Goal: Register for event/course

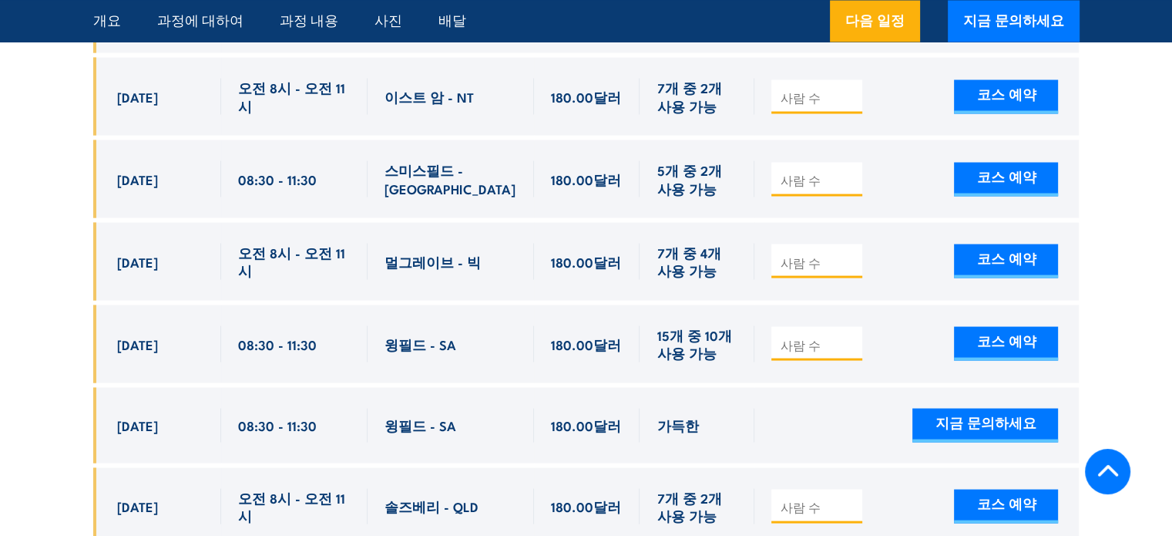
scroll to position [2928, 0]
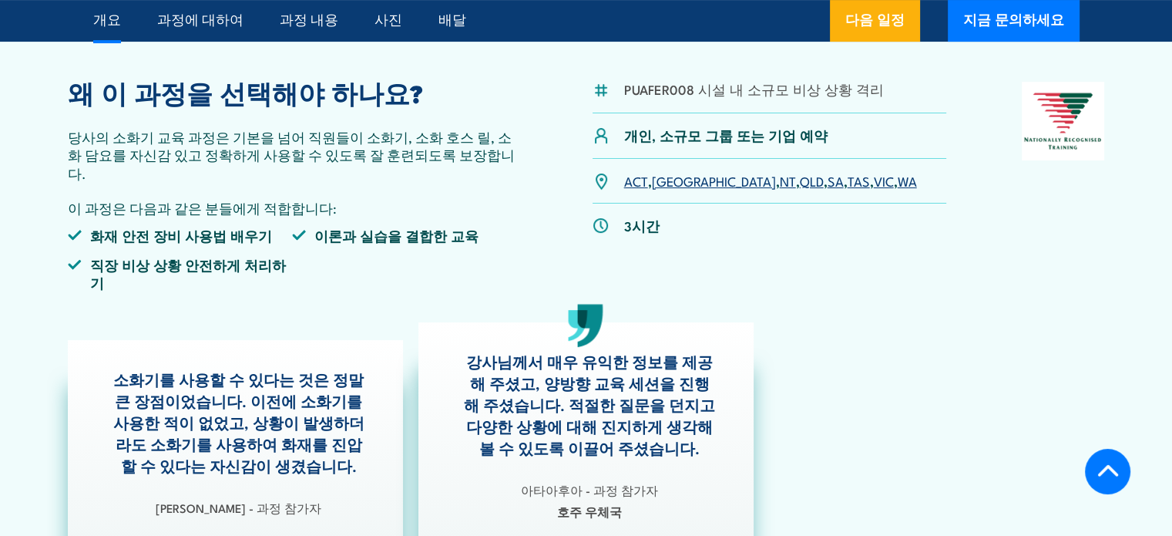
click at [898, 181] on font "WA" at bounding box center [907, 180] width 19 height 18
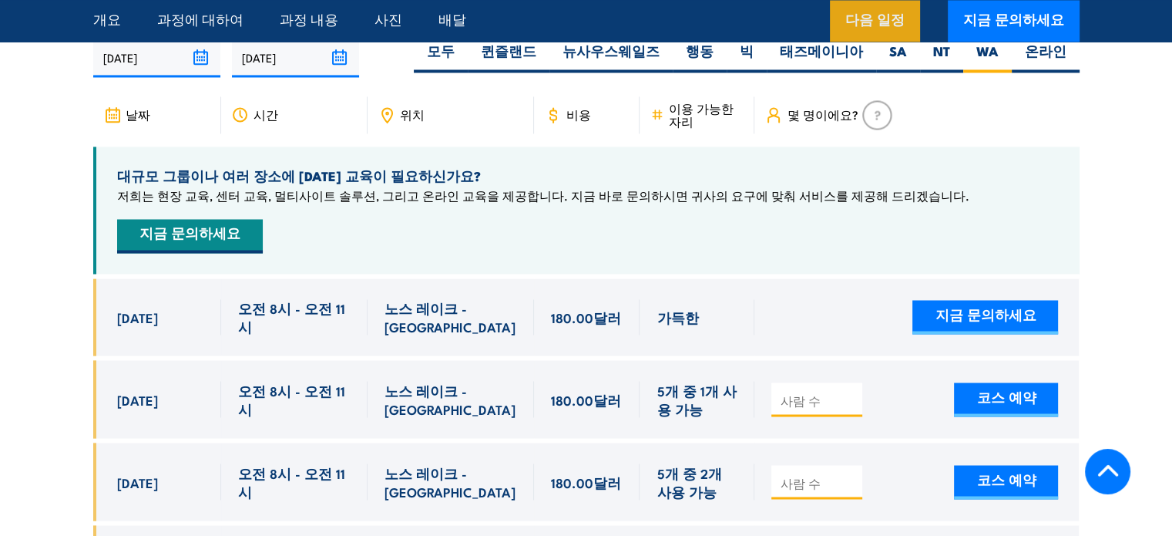
scroll to position [2586, 0]
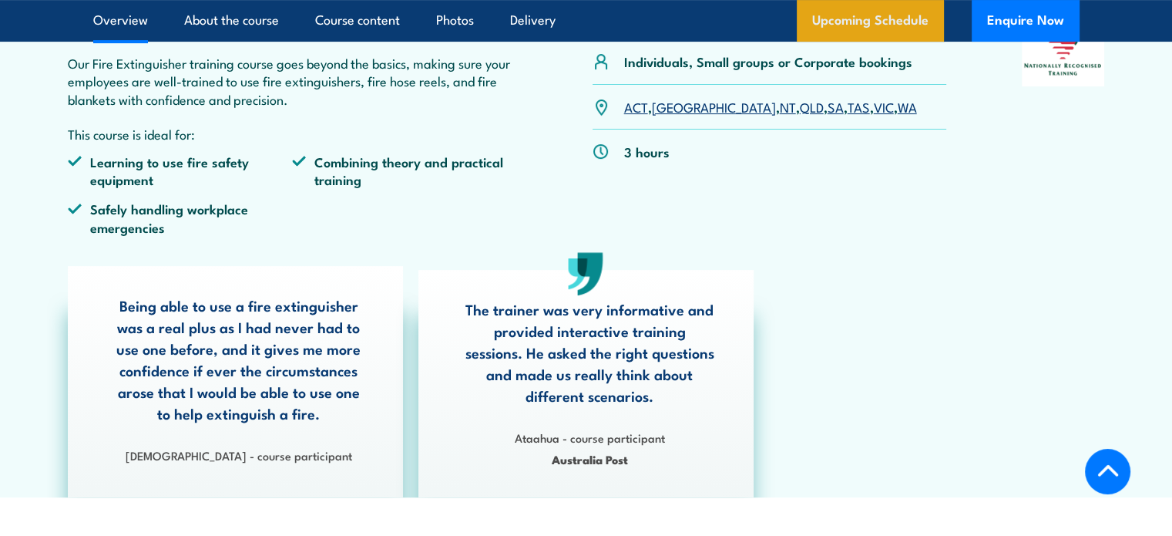
scroll to position [539, 0]
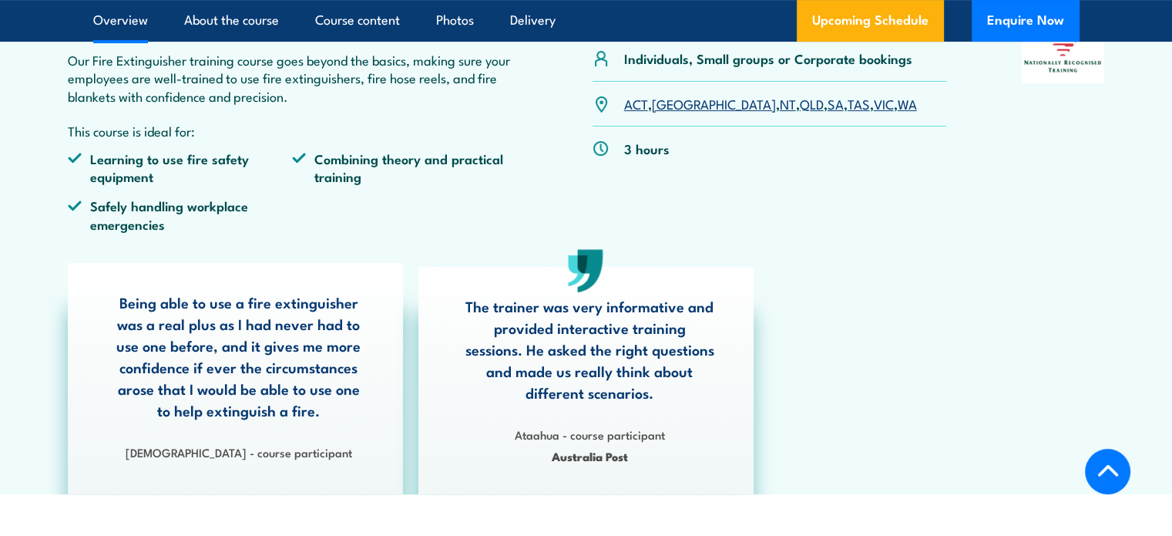
click at [898, 102] on link "WA" at bounding box center [907, 103] width 19 height 18
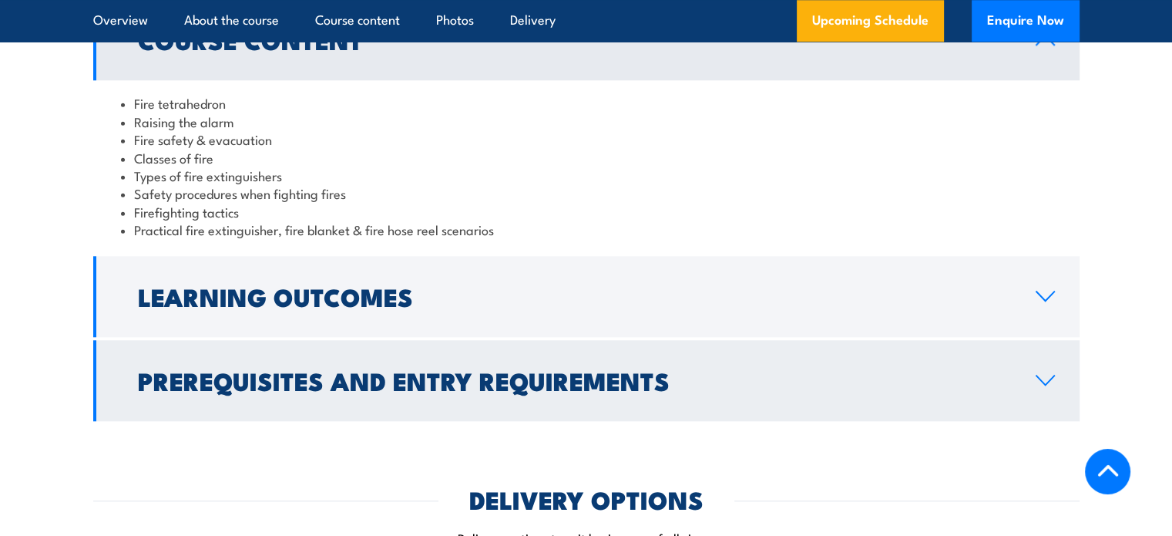
scroll to position [1695, 0]
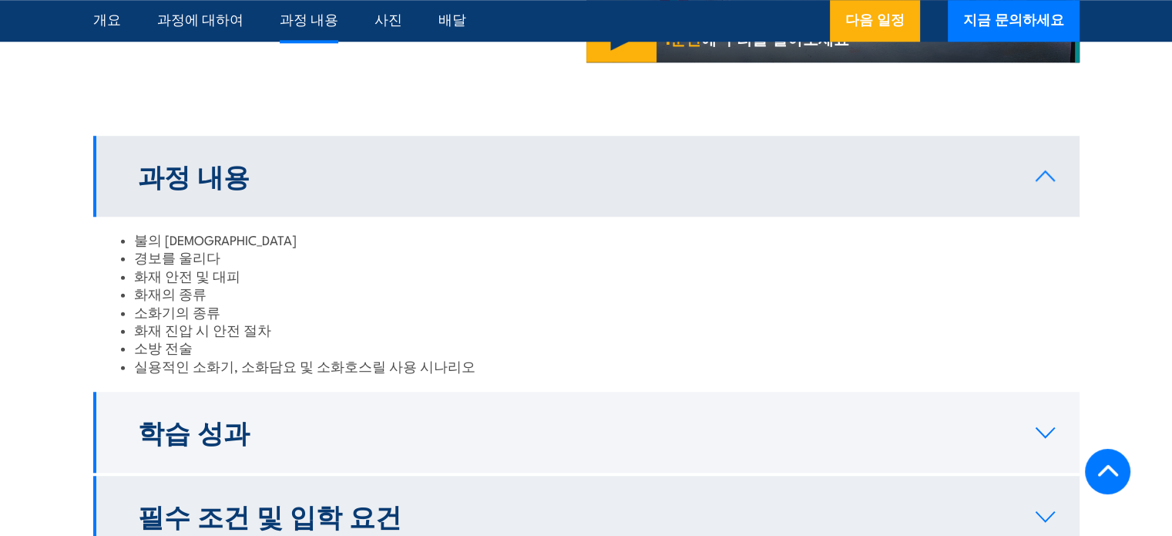
scroll to position [1526, 0]
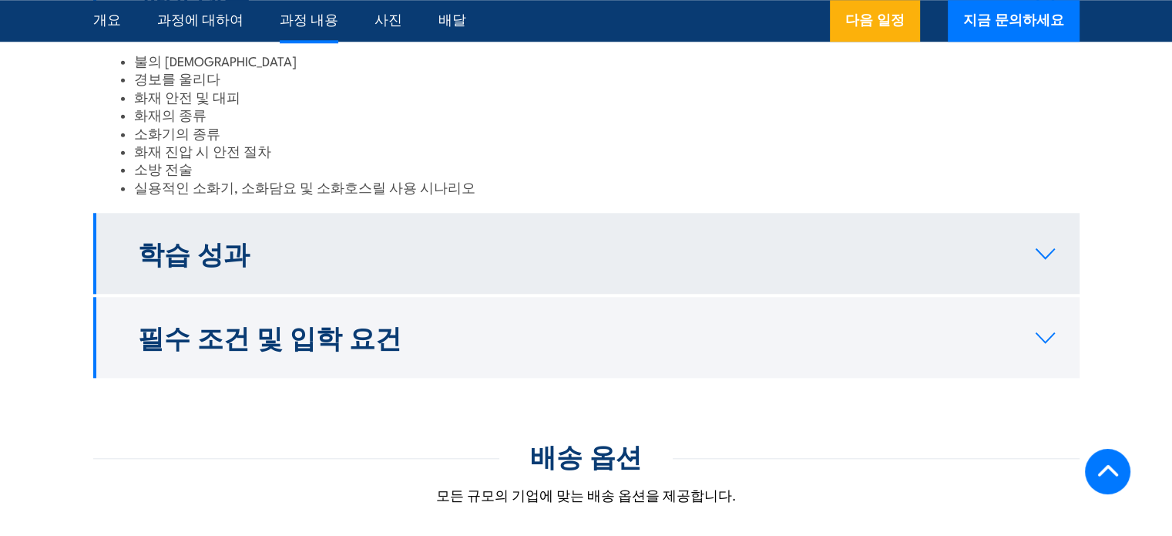
click at [644, 242] on h2 "학습 성과" at bounding box center [574, 253] width 873 height 22
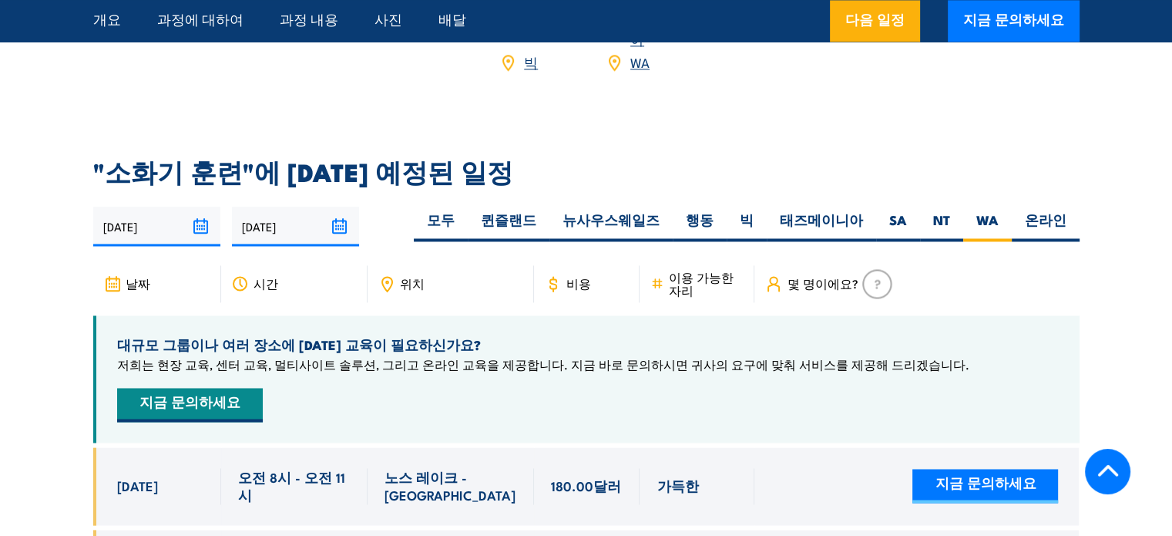
scroll to position [2373, 0]
